Goal: Task Accomplishment & Management: Use online tool/utility

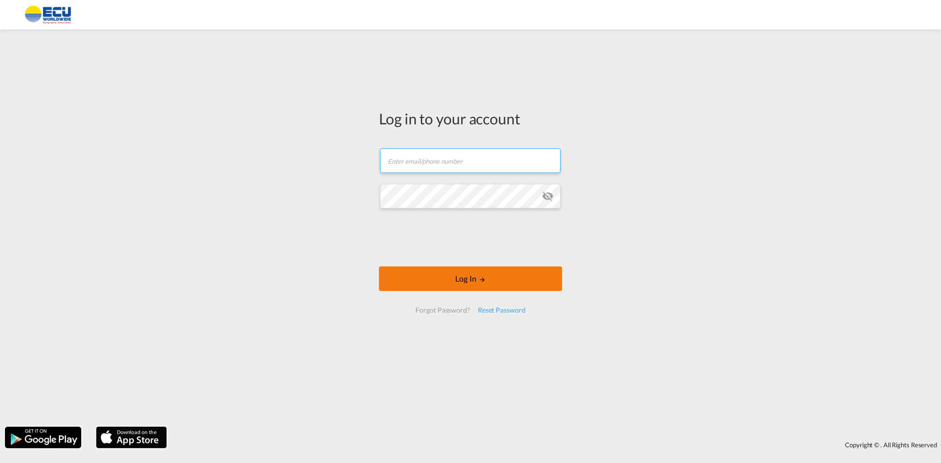
type input "[PERSON_NAME][EMAIL_ADDRESS][DOMAIN_NAME]"
click at [445, 282] on button "Log In" at bounding box center [470, 279] width 183 height 25
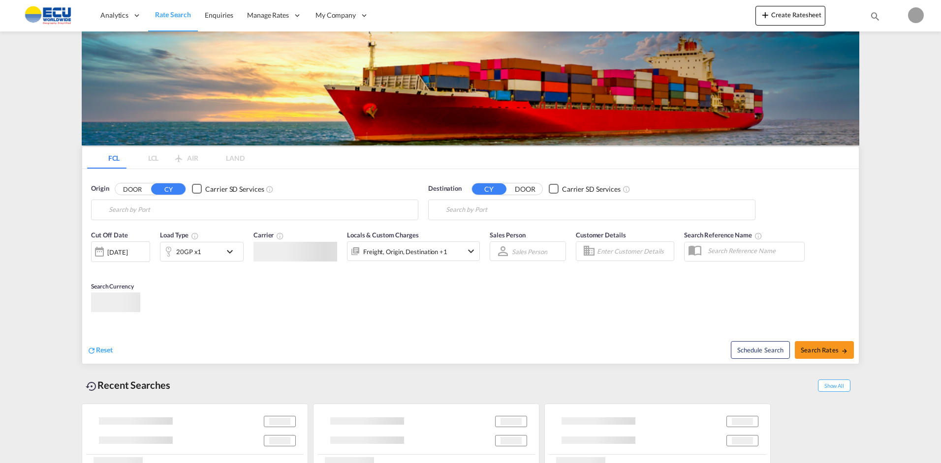
type input "[GEOGRAPHIC_DATA], [GEOGRAPHIC_DATA]"
type input "Buenaventura, [GEOGRAPHIC_DATA]"
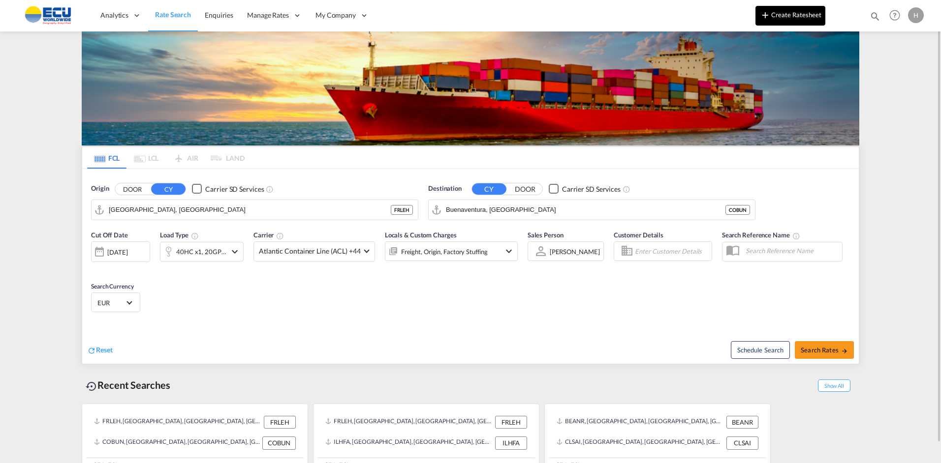
click at [780, 16] on button "Create Ratesheet" at bounding box center [790, 16] width 70 height 20
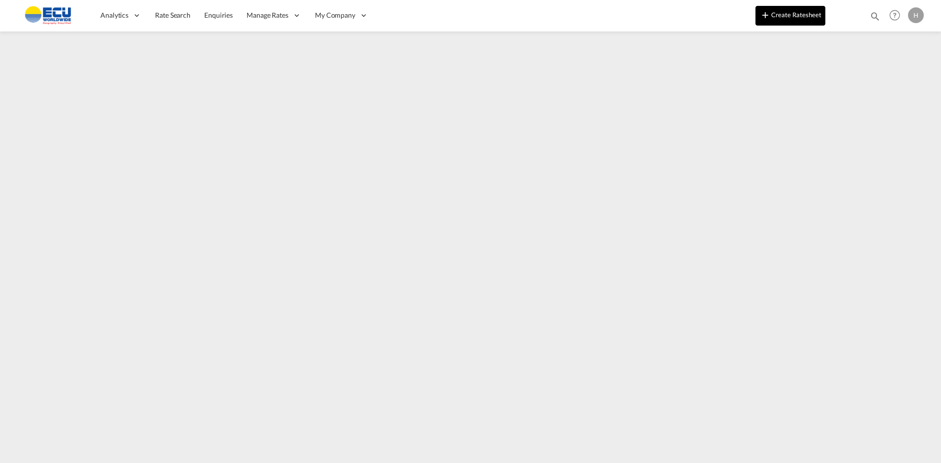
click at [792, 15] on button "Create Ratesheet" at bounding box center [790, 16] width 70 height 20
click at [805, 11] on button "Create Ratesheet" at bounding box center [790, 16] width 70 height 20
click at [784, 13] on button "Create Ratesheet" at bounding box center [790, 16] width 70 height 20
click at [142, 463] on html "Analytics Reports Dashboard Rate Search Enquiries Manage Rates Contract Rates" at bounding box center [470, 231] width 941 height 463
click at [776, 15] on button "Create Ratesheet" at bounding box center [790, 16] width 70 height 20
